Goal: Information Seeking & Learning: Learn about a topic

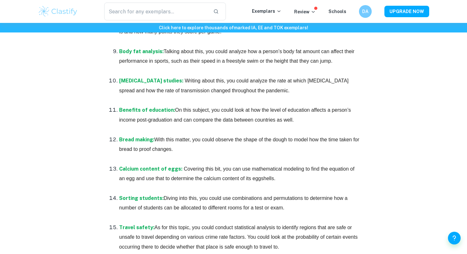
scroll to position [797, 0]
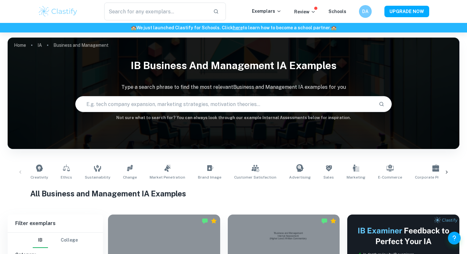
click at [62, 10] on img at bounding box center [58, 11] width 40 height 13
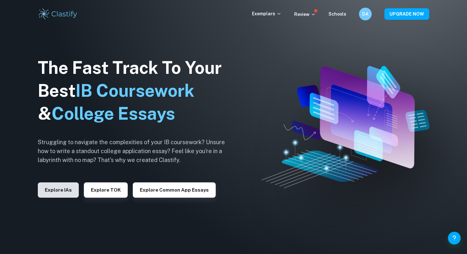
click at [61, 187] on button "Explore IAs" at bounding box center [58, 189] width 41 height 15
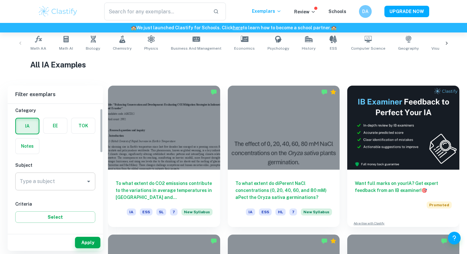
scroll to position [14, 0]
click at [63, 184] on input "Type a subject" at bounding box center [50, 182] width 65 height 12
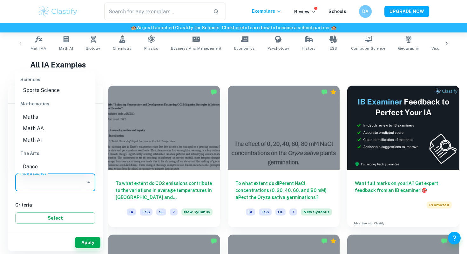
scroll to position [848, 0]
click at [35, 122] on li "Math AA" at bounding box center [55, 127] width 80 height 11
type input "Math AA"
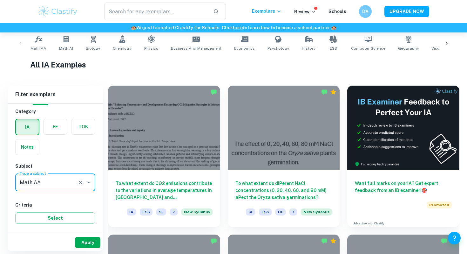
click at [86, 245] on button "Apply" at bounding box center [87, 241] width 25 height 11
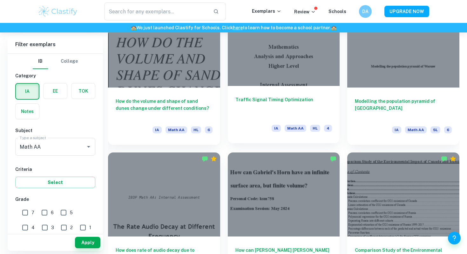
scroll to position [658, 0]
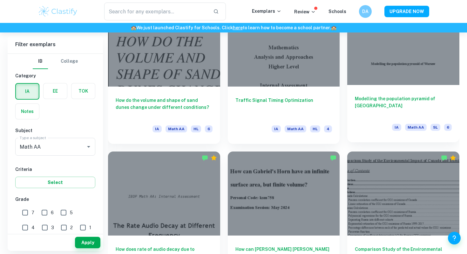
click at [412, 82] on div at bounding box center [403, 43] width 112 height 84
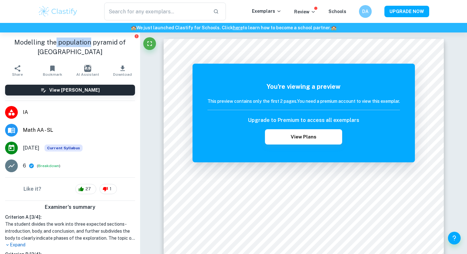
drag, startPoint x: 58, startPoint y: 43, endPoint x: 89, endPoint y: 42, distance: 31.8
click at [89, 42] on h1 "Modelling the population pyramid of Warsaw" at bounding box center [70, 46] width 130 height 19
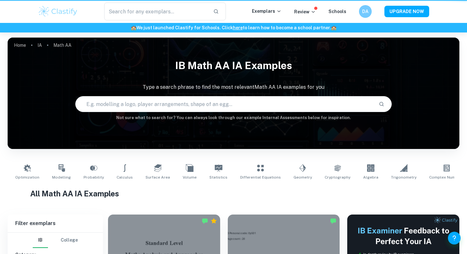
scroll to position [658, 0]
